Goal: Transaction & Acquisition: Purchase product/service

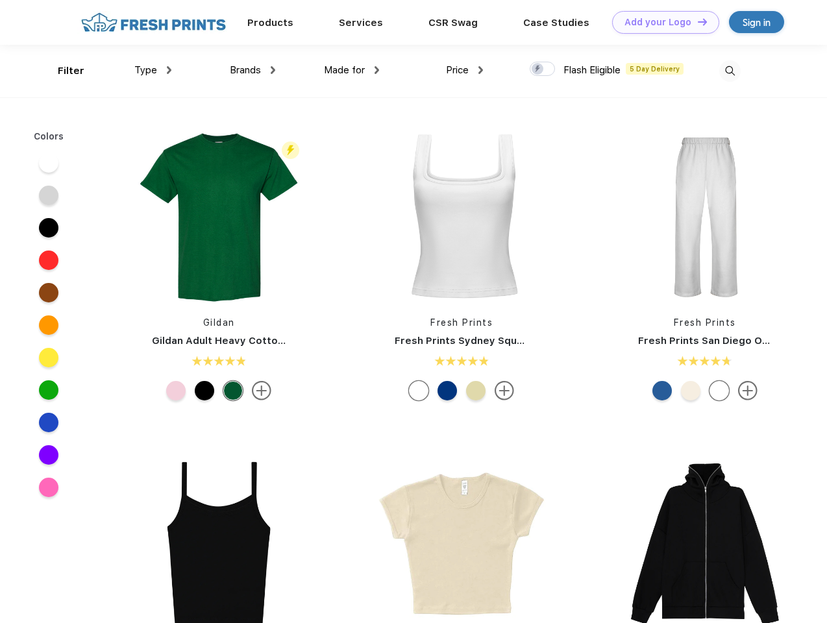
click at [661, 22] on link "Add your Logo Design Tool" at bounding box center [665, 22] width 107 height 23
click at [0, 0] on div "Design Tool" at bounding box center [0, 0] width 0 height 0
click at [697, 21] on link "Add your Logo Design Tool" at bounding box center [665, 22] width 107 height 23
click at [62, 71] on div "Filter" at bounding box center [71, 71] width 27 height 15
click at [153, 70] on span "Type" at bounding box center [145, 70] width 23 height 12
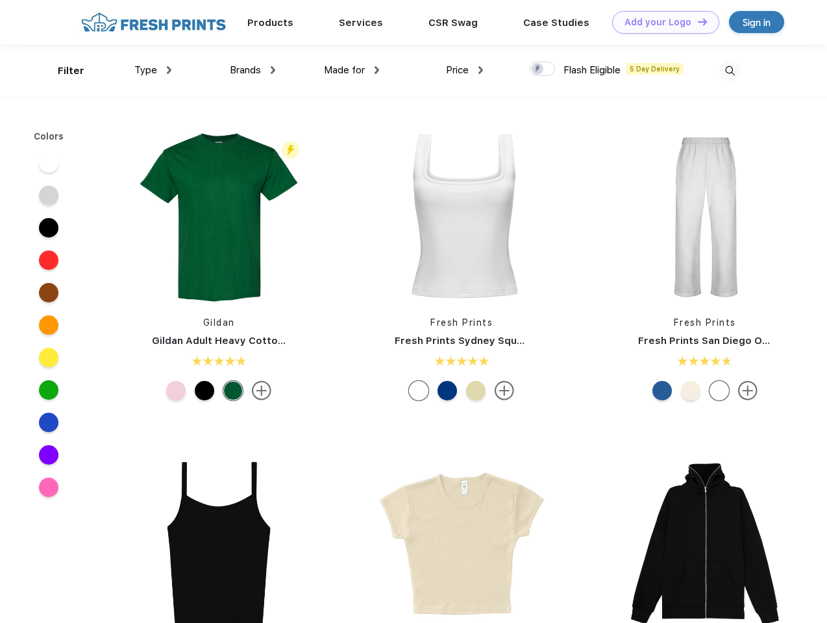
click at [253, 70] on span "Brands" at bounding box center [245, 70] width 31 height 12
click at [352, 70] on span "Made for" at bounding box center [344, 70] width 41 height 12
click at [465, 70] on span "Price" at bounding box center [457, 70] width 23 height 12
click at [543, 69] on div at bounding box center [542, 69] width 25 height 14
click at [538, 69] on input "checkbox" at bounding box center [534, 65] width 8 height 8
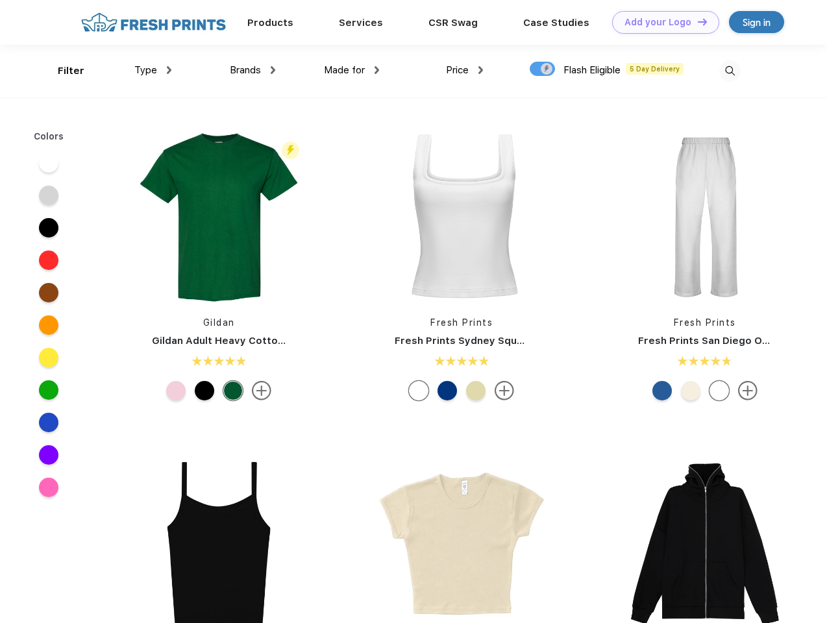
click at [730, 71] on img at bounding box center [730, 70] width 21 height 21
